Goal: Task Accomplishment & Management: Complete application form

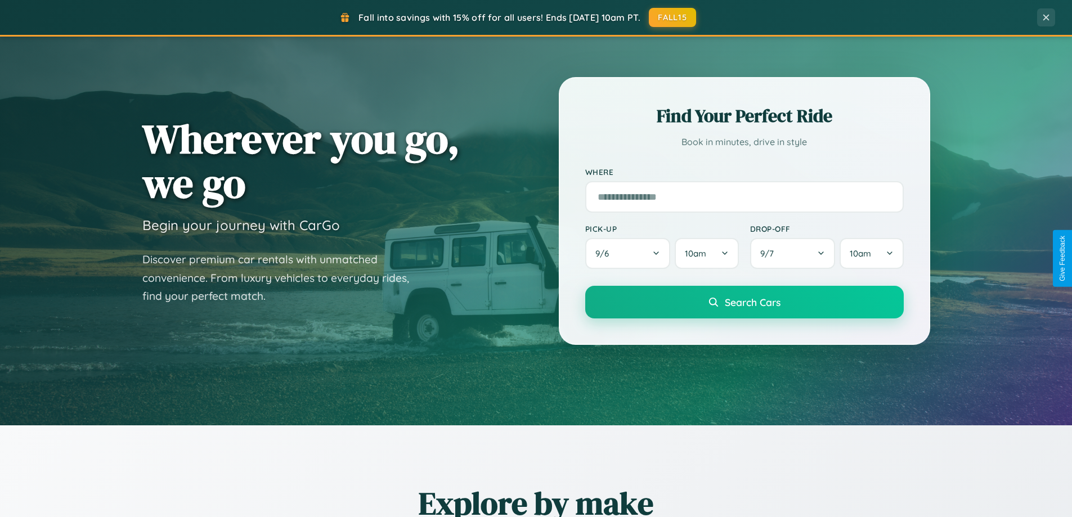
scroll to position [485, 0]
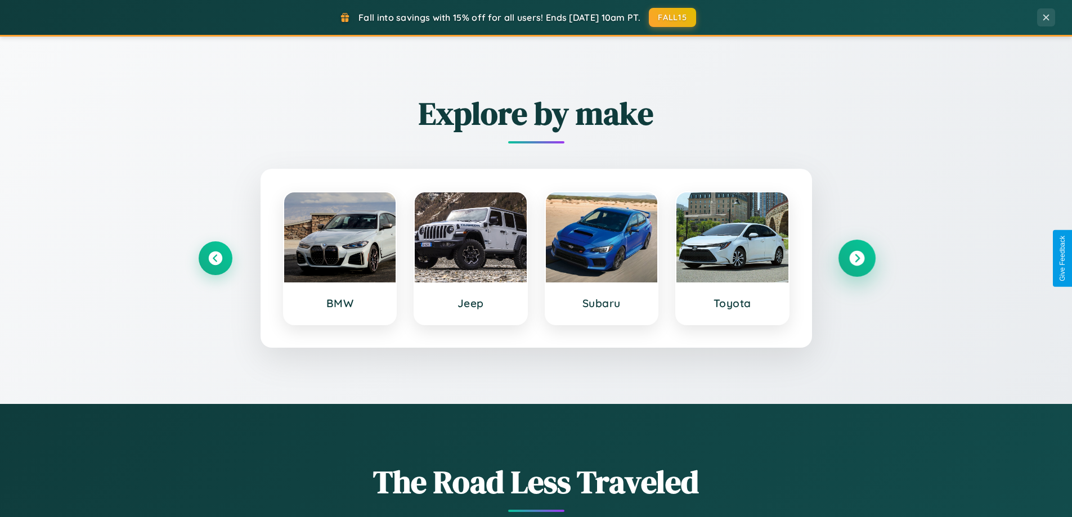
click at [857, 258] on icon at bounding box center [856, 258] width 15 height 15
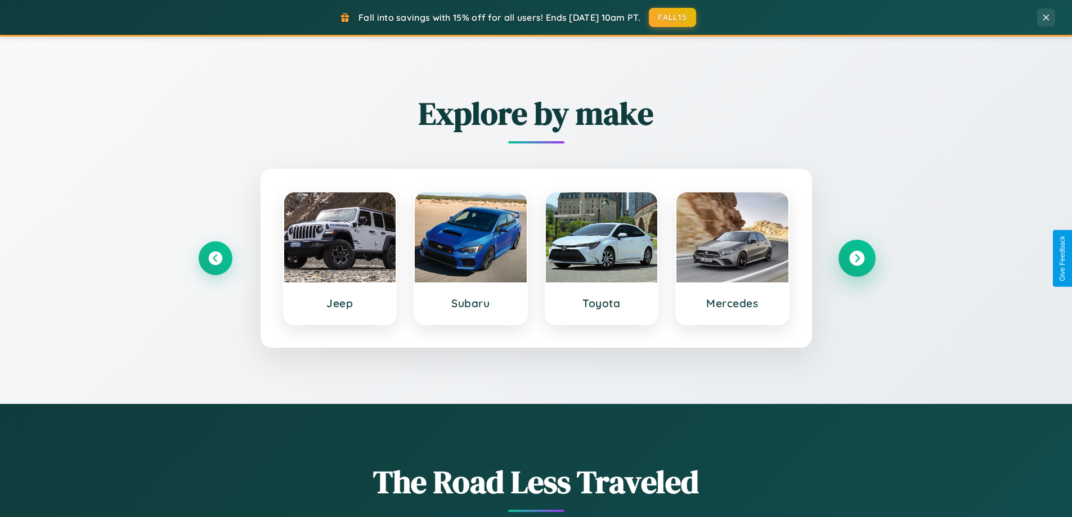
click at [857, 258] on icon at bounding box center [856, 258] width 15 height 15
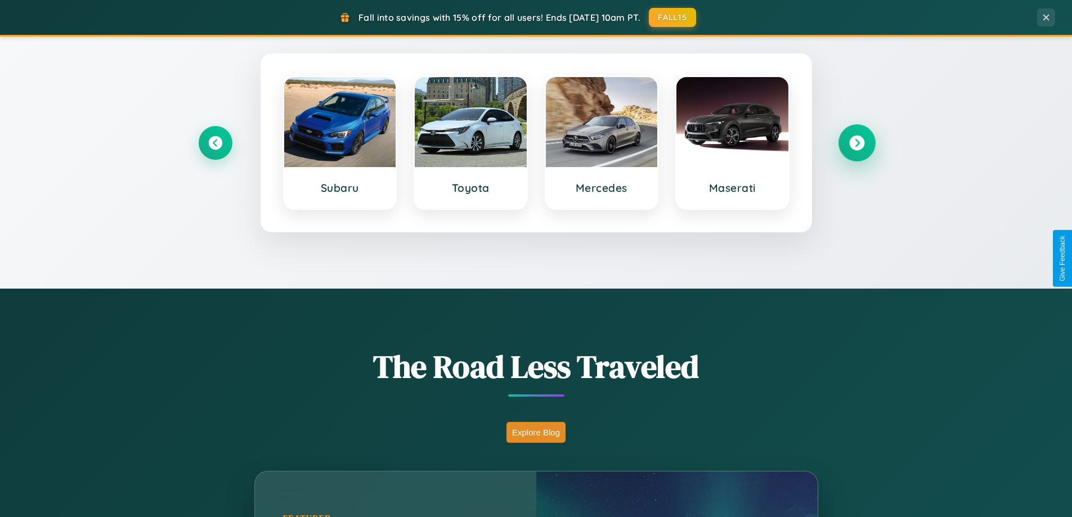
scroll to position [774, 0]
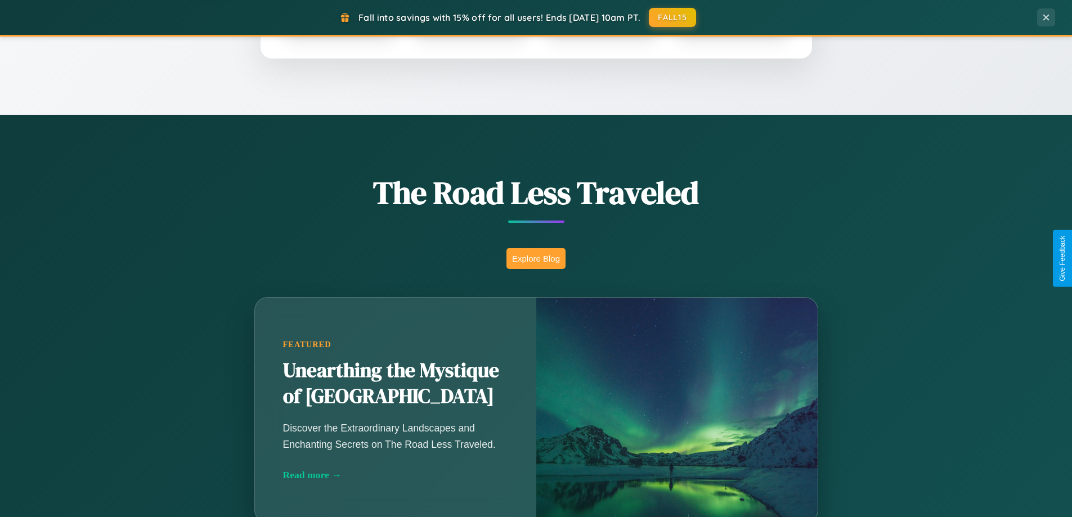
click at [536, 258] on button "Explore Blog" at bounding box center [536, 258] width 59 height 21
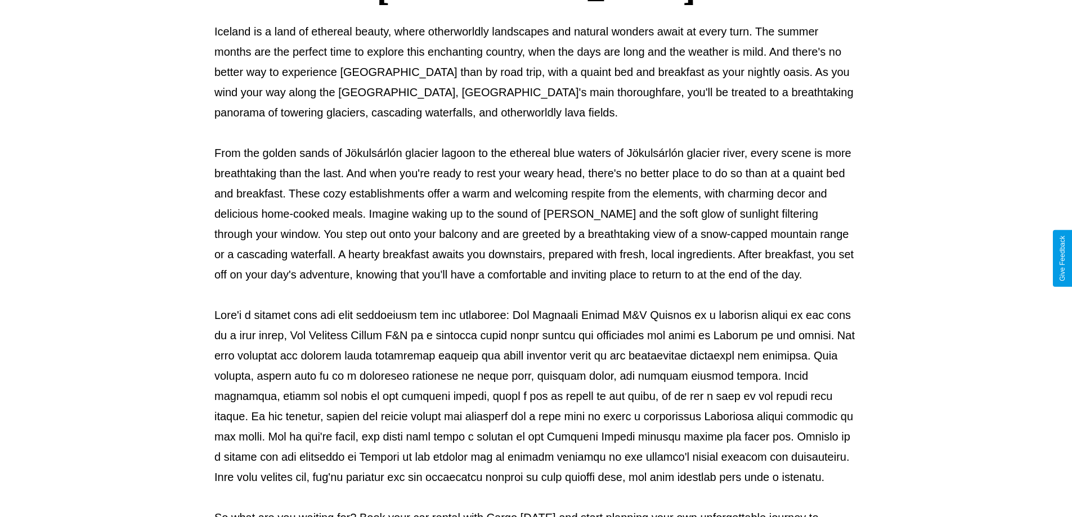
scroll to position [364, 0]
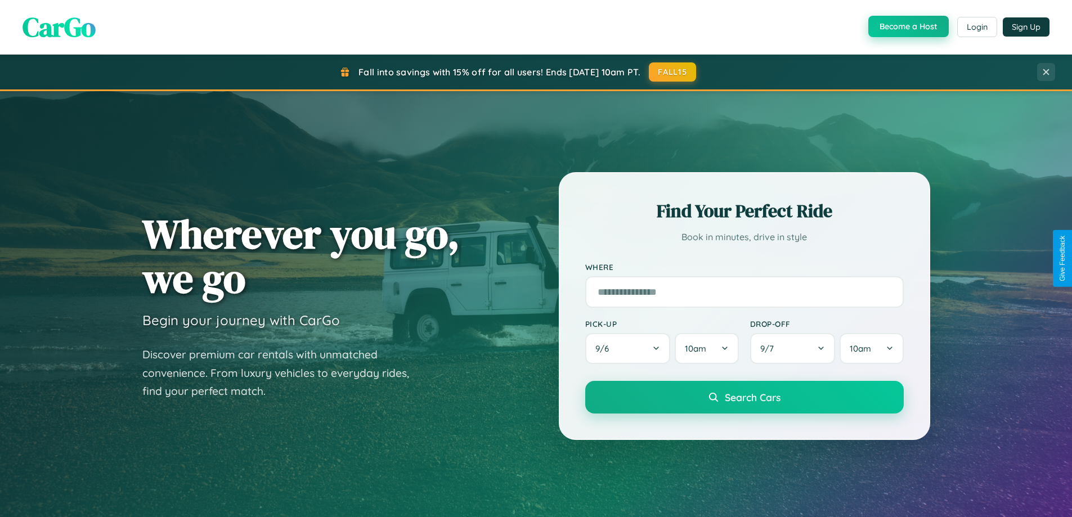
click at [907, 27] on button "Become a Host" at bounding box center [908, 26] width 80 height 21
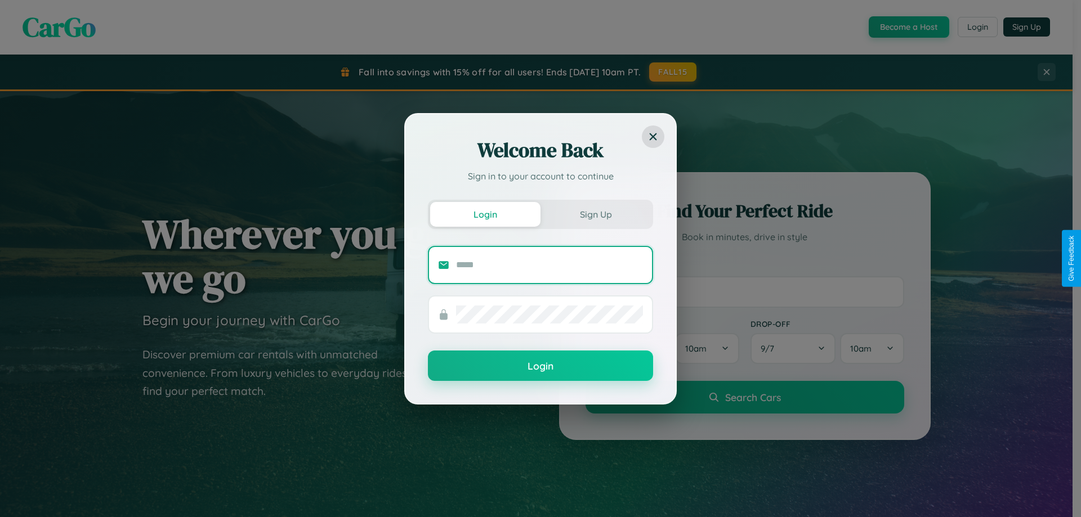
click at [549, 265] on input "text" at bounding box center [549, 265] width 187 height 18
type input "**********"
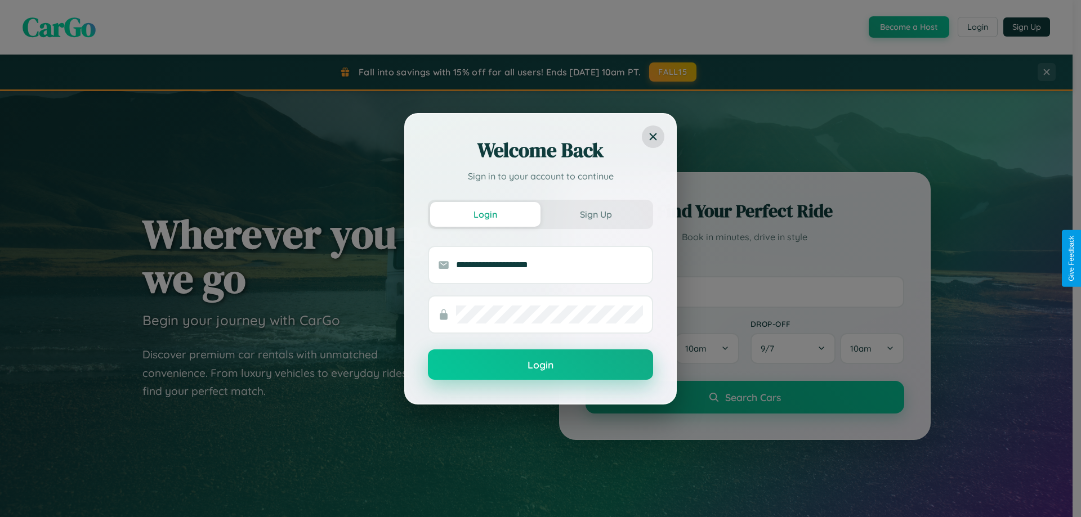
click at [540, 365] on button "Login" at bounding box center [540, 365] width 225 height 30
